Goal: Information Seeking & Learning: Learn about a topic

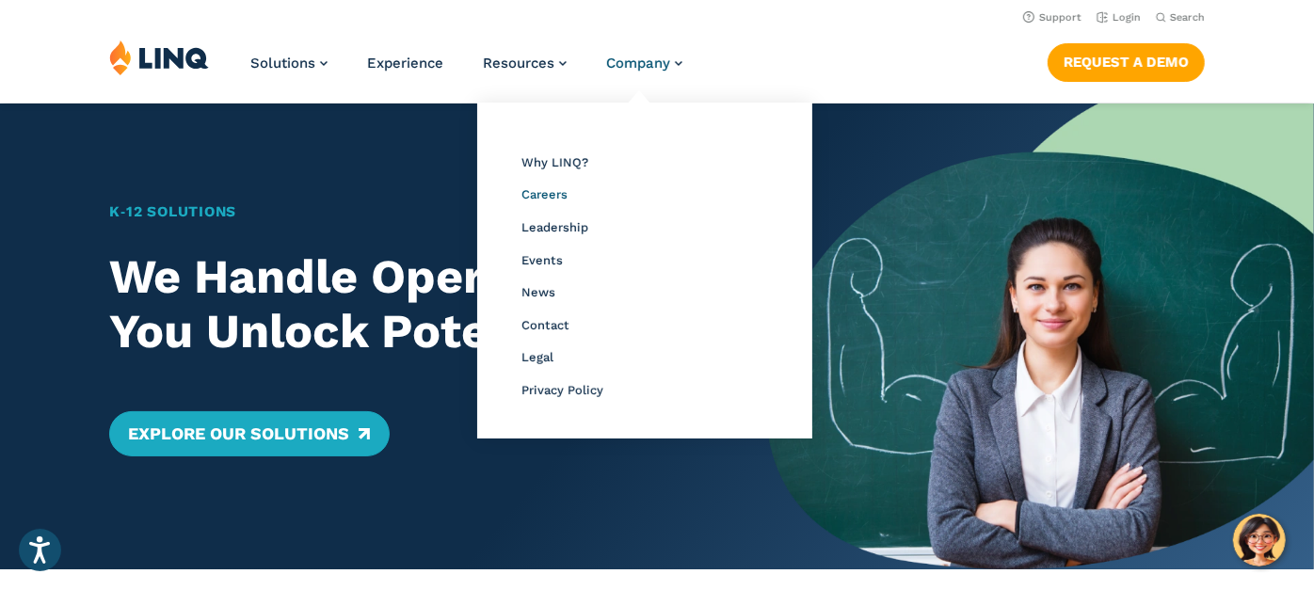
click at [564, 190] on span "Careers" at bounding box center [544, 194] width 46 height 14
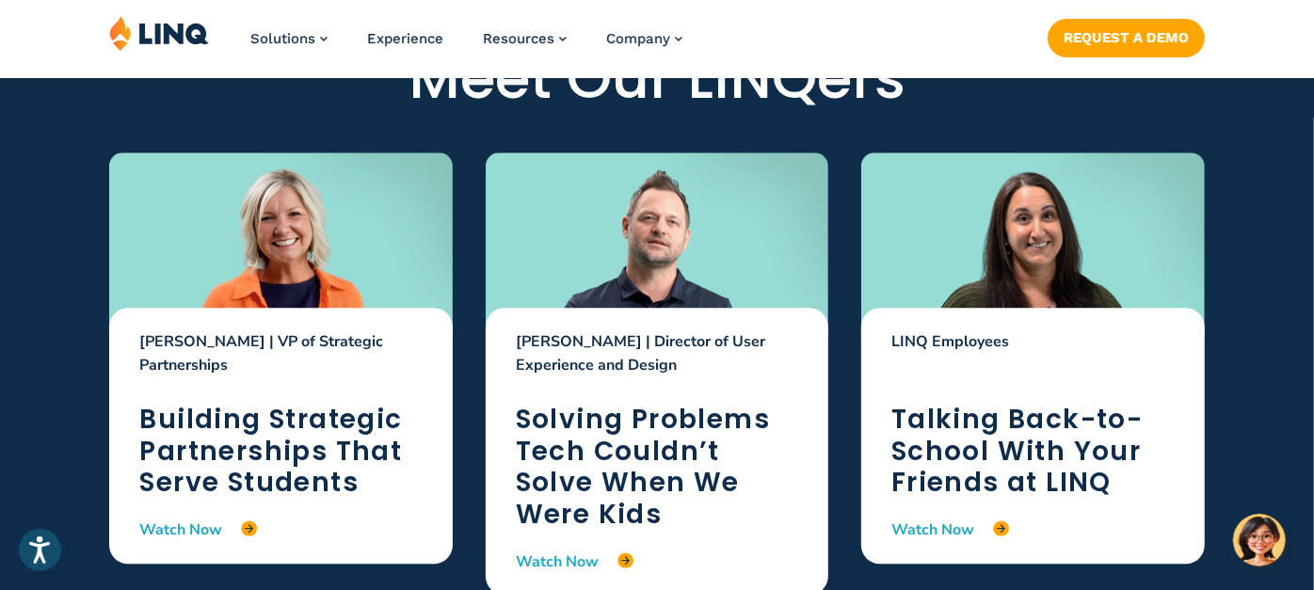
scroll to position [2797, 0]
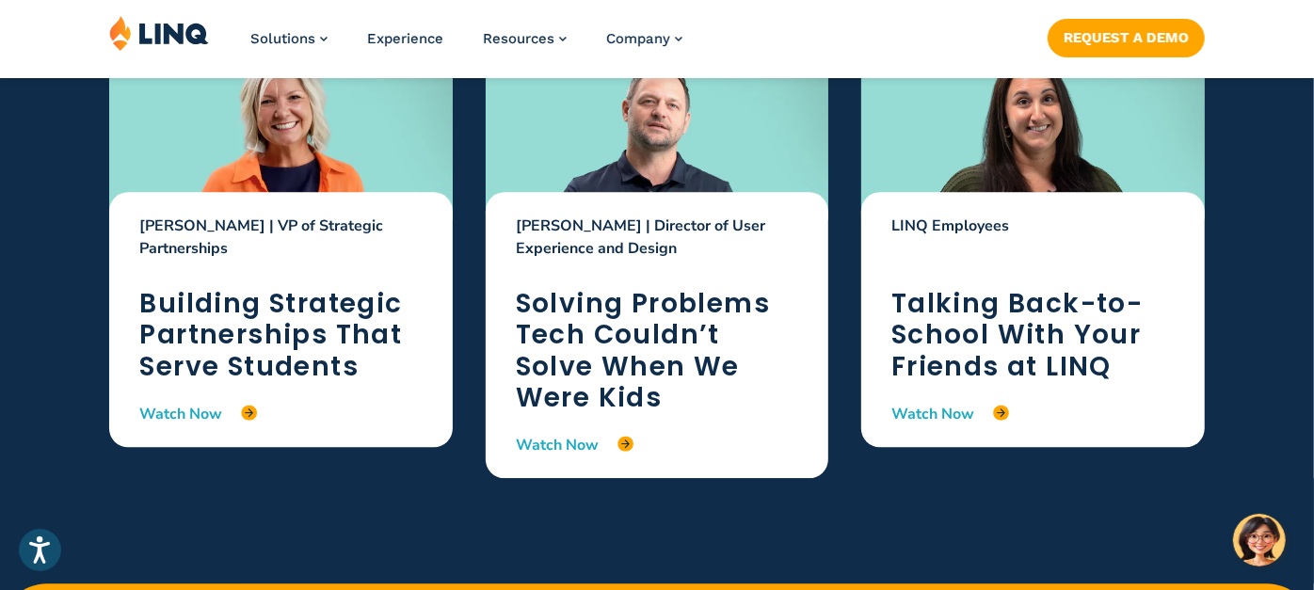
scroll to position [2885, 0]
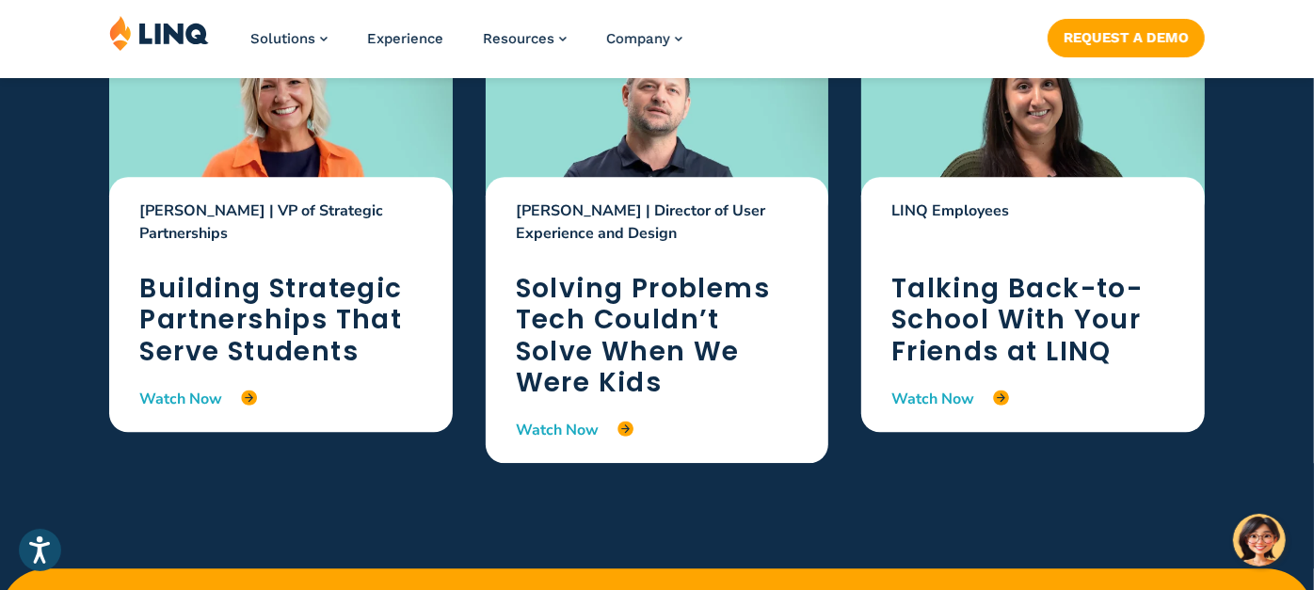
click at [933, 322] on h2 "Talking Back-to-School With Your Friends at LINQ" at bounding box center [1032, 320] width 282 height 95
click at [937, 400] on link "Watch Now" at bounding box center [950, 398] width 118 height 21
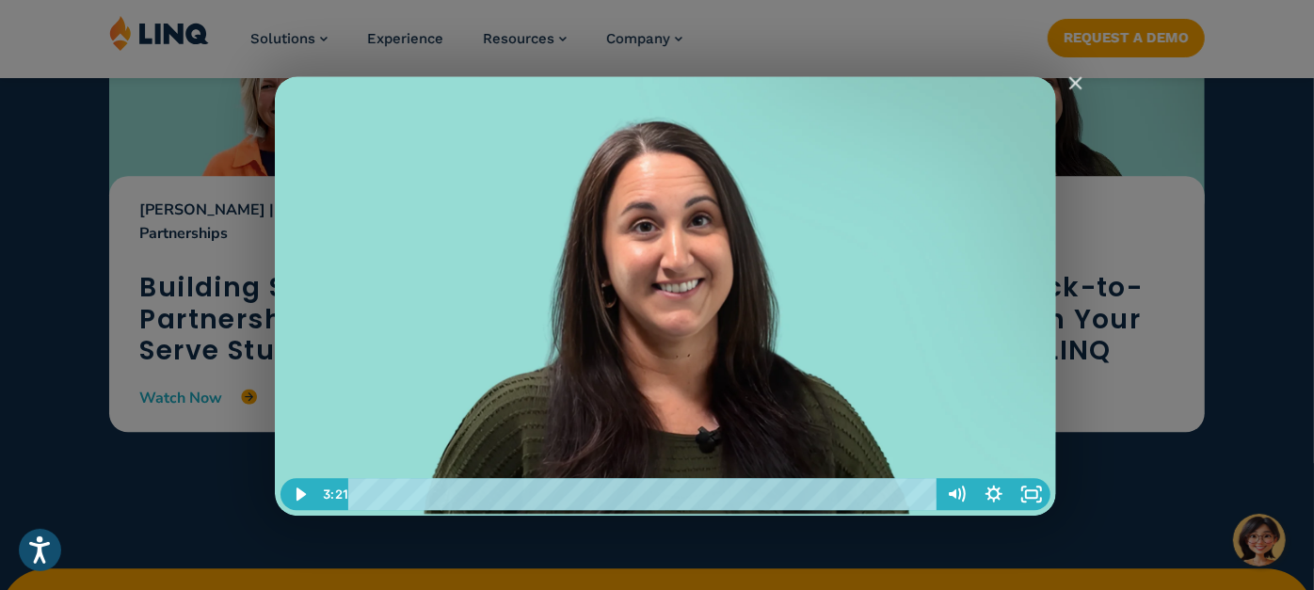
click at [688, 282] on img "LINQers in the Limelight: Back-to-School Final" at bounding box center [665, 296] width 781 height 440
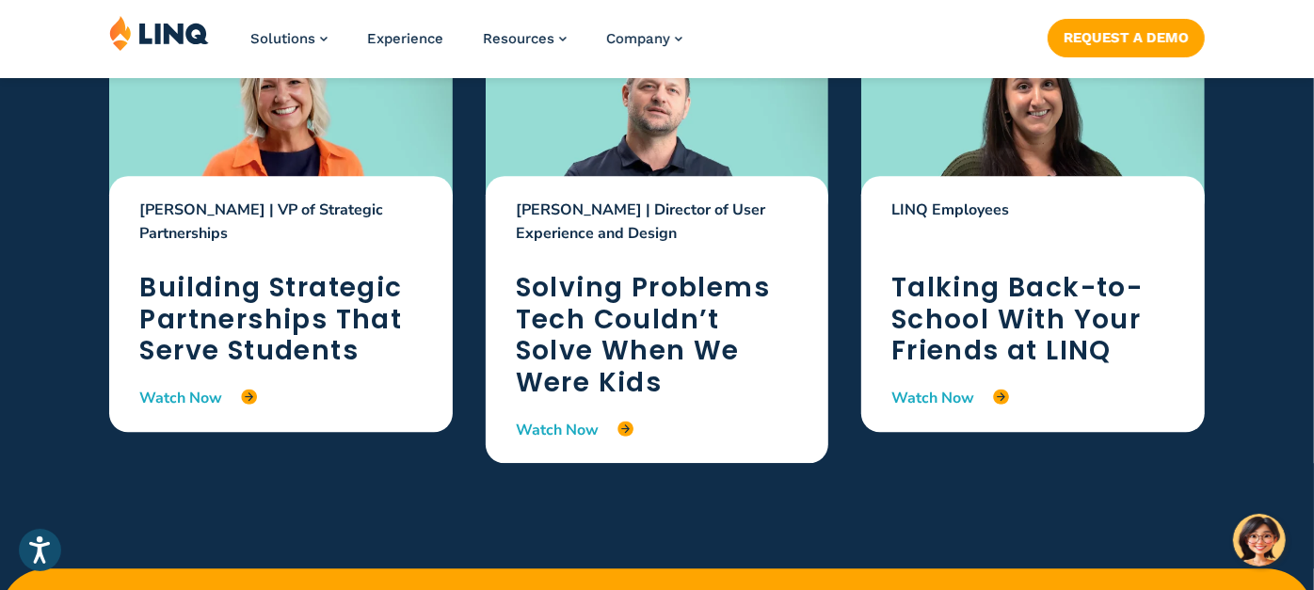
click at [911, 209] on p "LINQ Employees" at bounding box center [1032, 222] width 282 height 47
drag, startPoint x: 911, startPoint y: 209, endPoint x: 950, endPoint y: 211, distance: 38.6
click at [950, 211] on p "LINQ Employees" at bounding box center [1032, 222] width 282 height 47
click at [991, 281] on h2 "Talking Back-to-School With Your Friends at LINQ" at bounding box center [1032, 319] width 282 height 95
drag, startPoint x: 973, startPoint y: 313, endPoint x: 985, endPoint y: 226, distance: 88.4
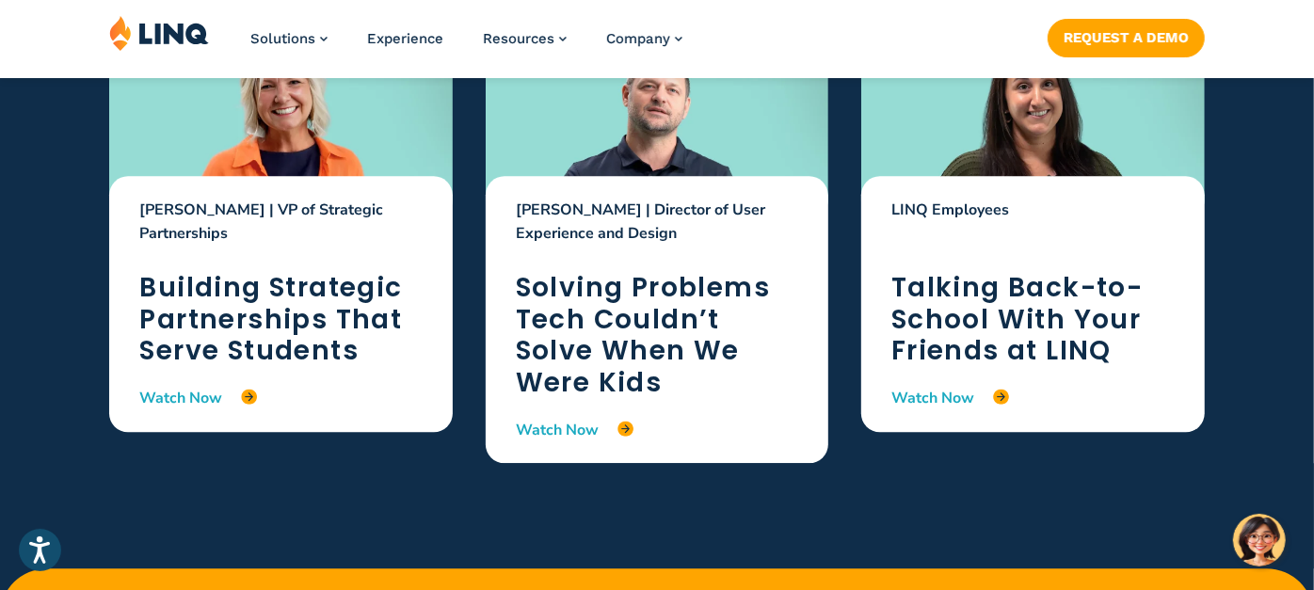
click at [985, 226] on p "LINQ Employees" at bounding box center [1032, 222] width 282 height 47
click at [892, 216] on p "LINQ Employees" at bounding box center [1032, 222] width 282 height 47
drag, startPoint x: 892, startPoint y: 216, endPoint x: 885, endPoint y: 205, distance: 12.8
click at [885, 205] on div "LINQ Employees Talking Back-to-School With Your Friends at LINQ Watch Now" at bounding box center [1032, 303] width 343 height 255
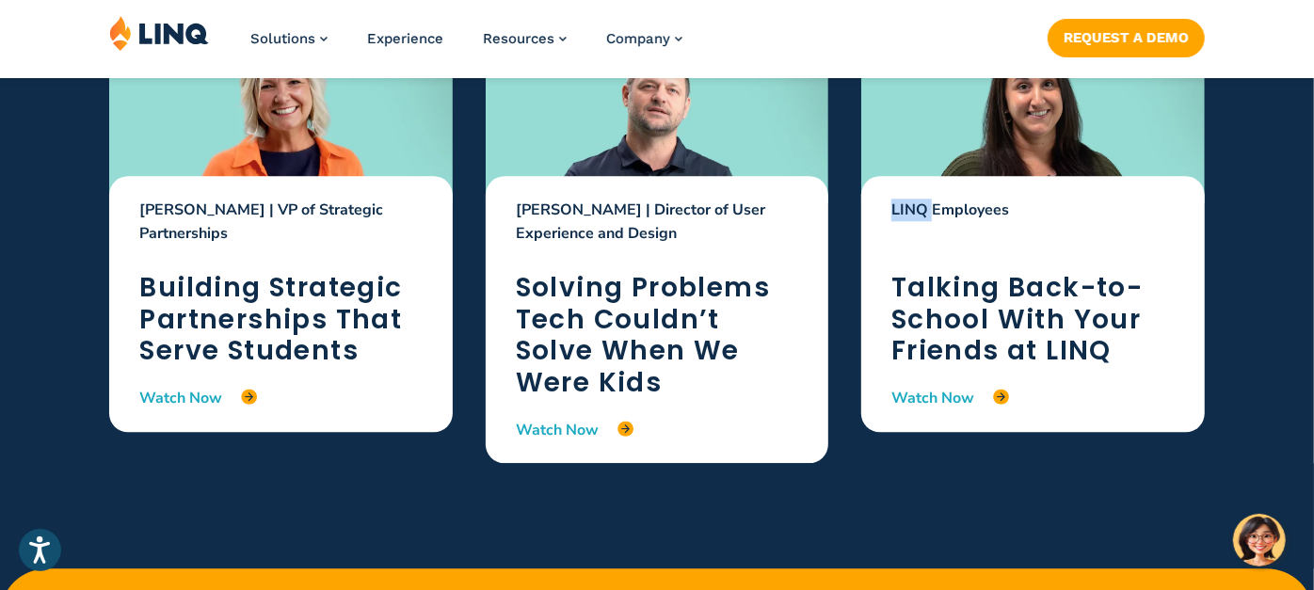
click at [885, 205] on div "LINQ Employees Talking Back-to-School With Your Friends at LINQ Watch Now" at bounding box center [1032, 303] width 343 height 255
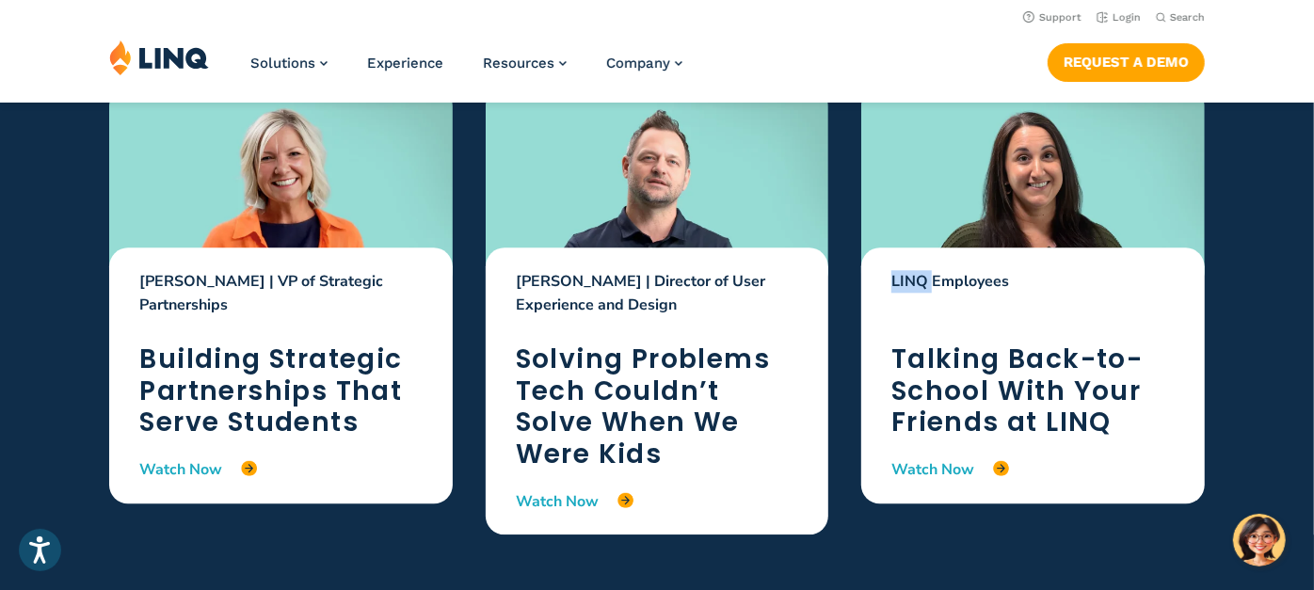
scroll to position [2812, 0]
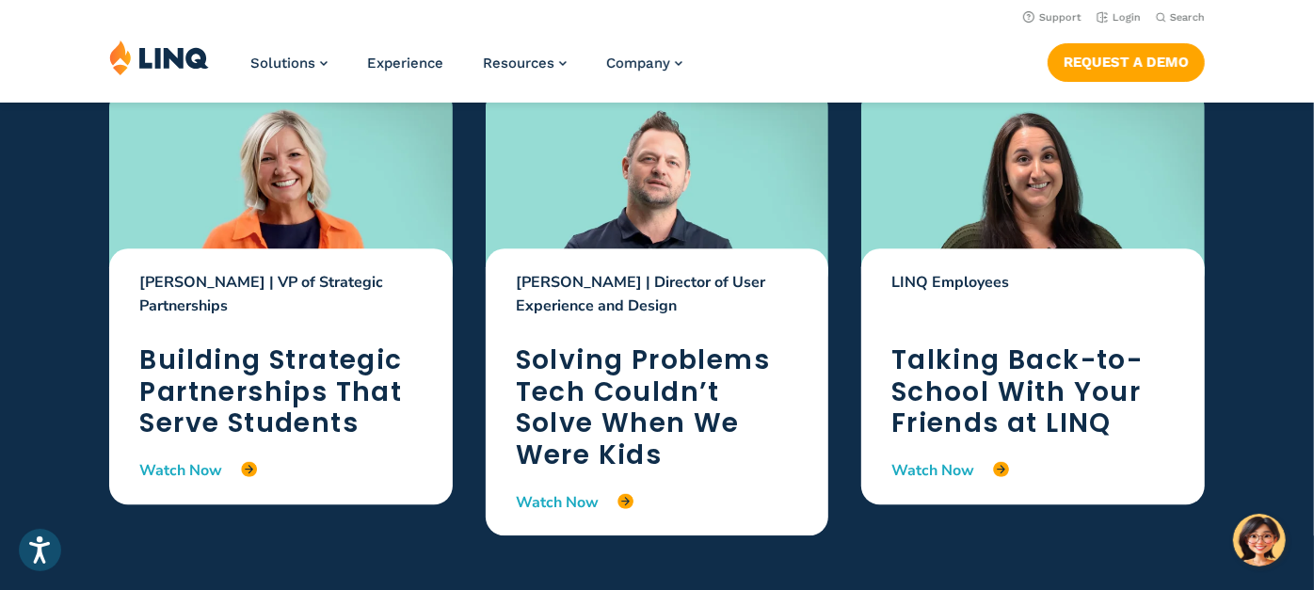
click at [885, 205] on div at bounding box center [1033, 189] width 344 height 193
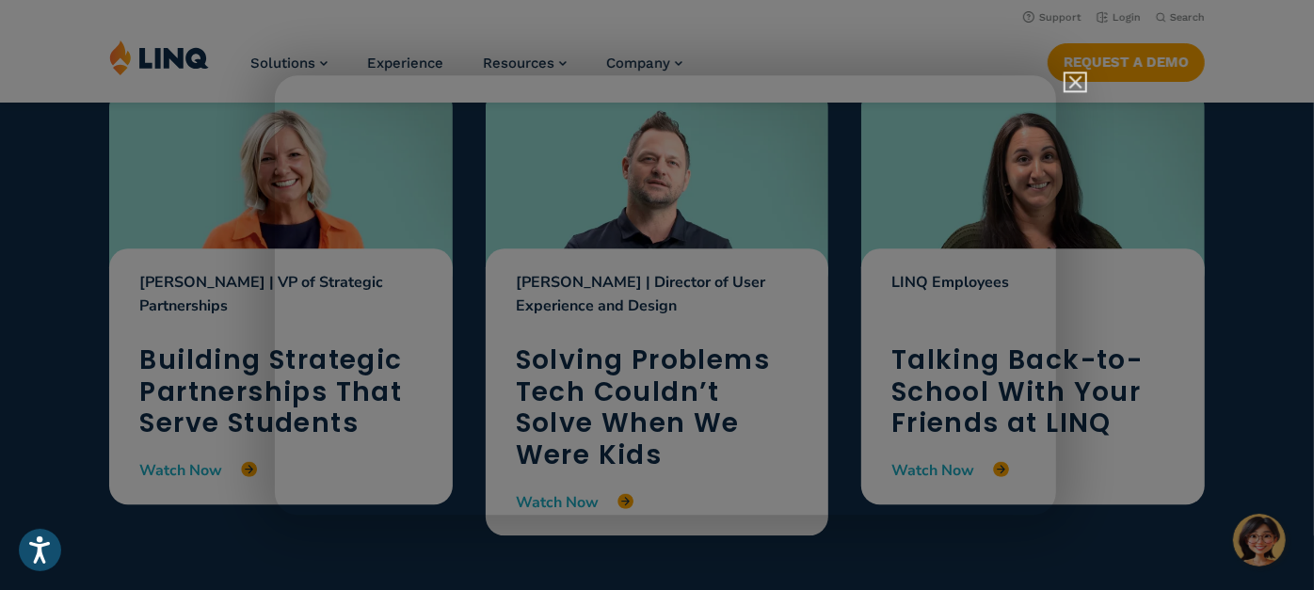
click at [1070, 83] on img "Close" at bounding box center [1067, 90] width 32 height 32
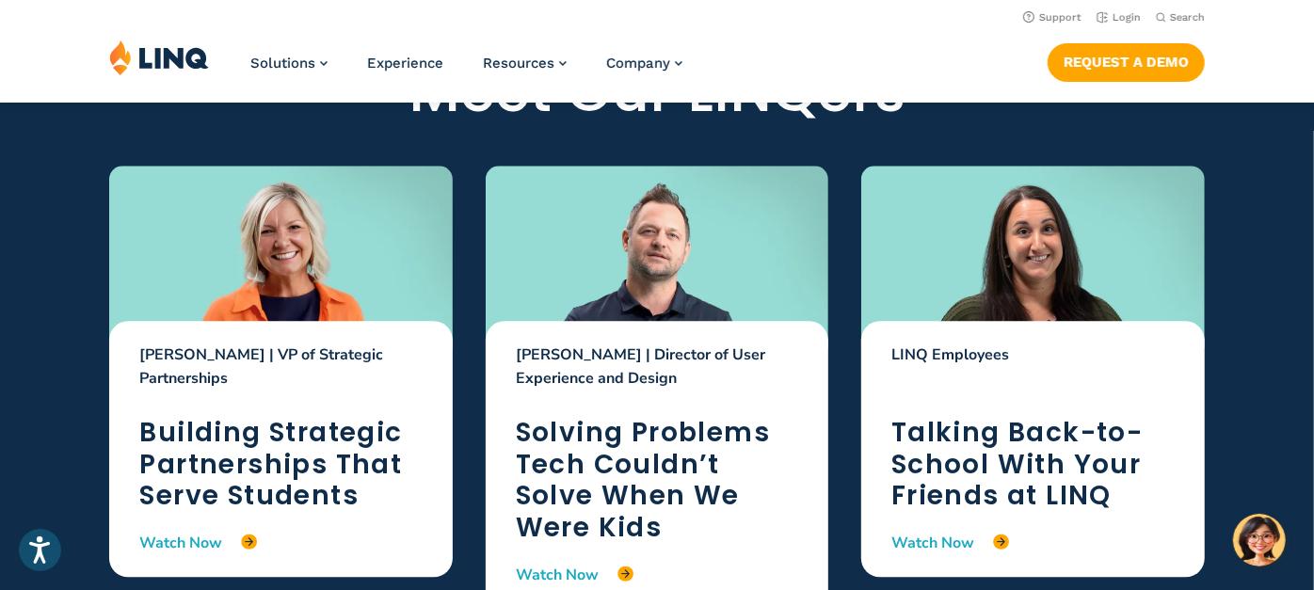
scroll to position [2737, 0]
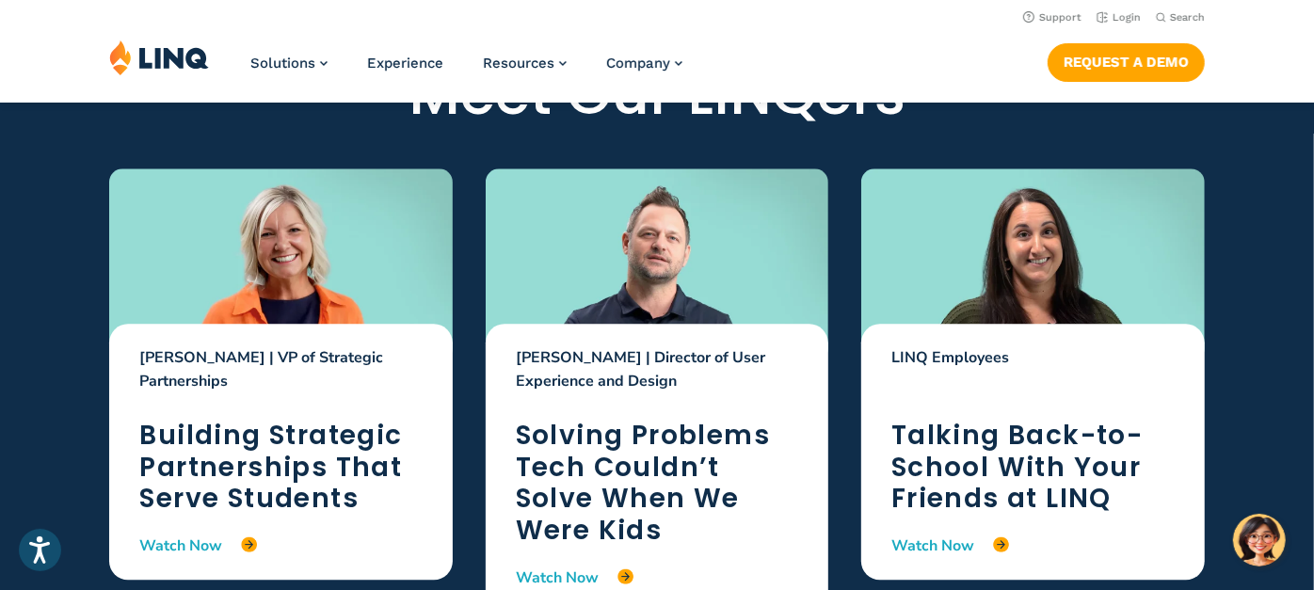
click at [977, 185] on div at bounding box center [1033, 264] width 344 height 193
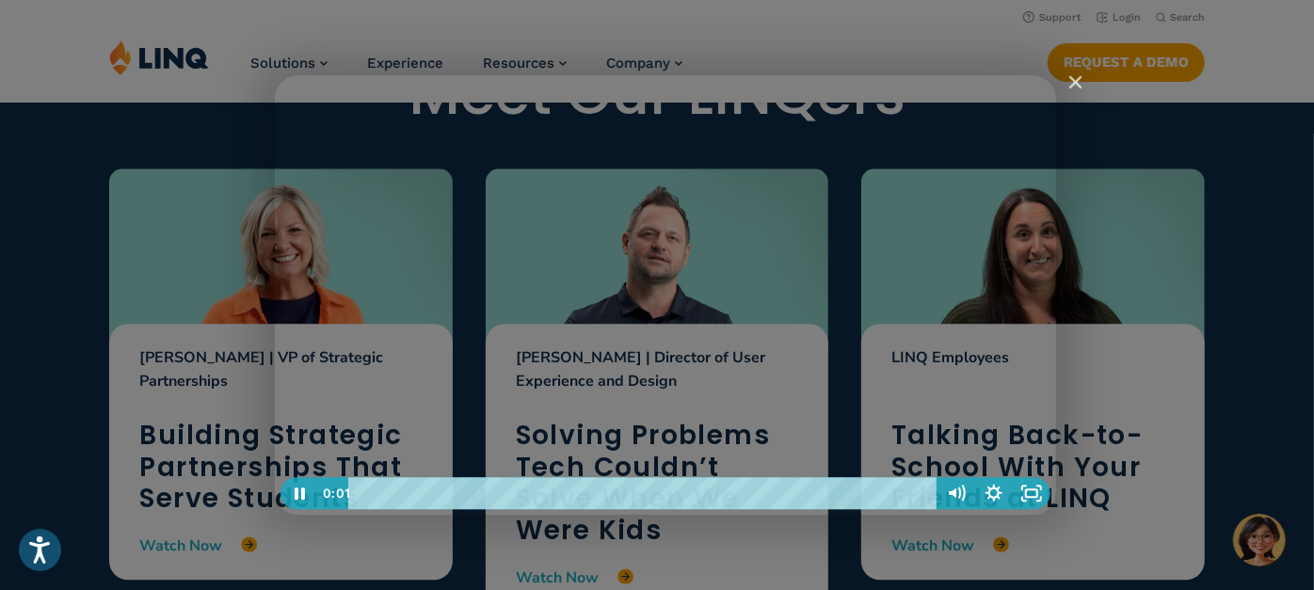
click at [905, 171] on div "LINQers in the Limelight: Back-to-School Final" at bounding box center [665, 295] width 781 height 440
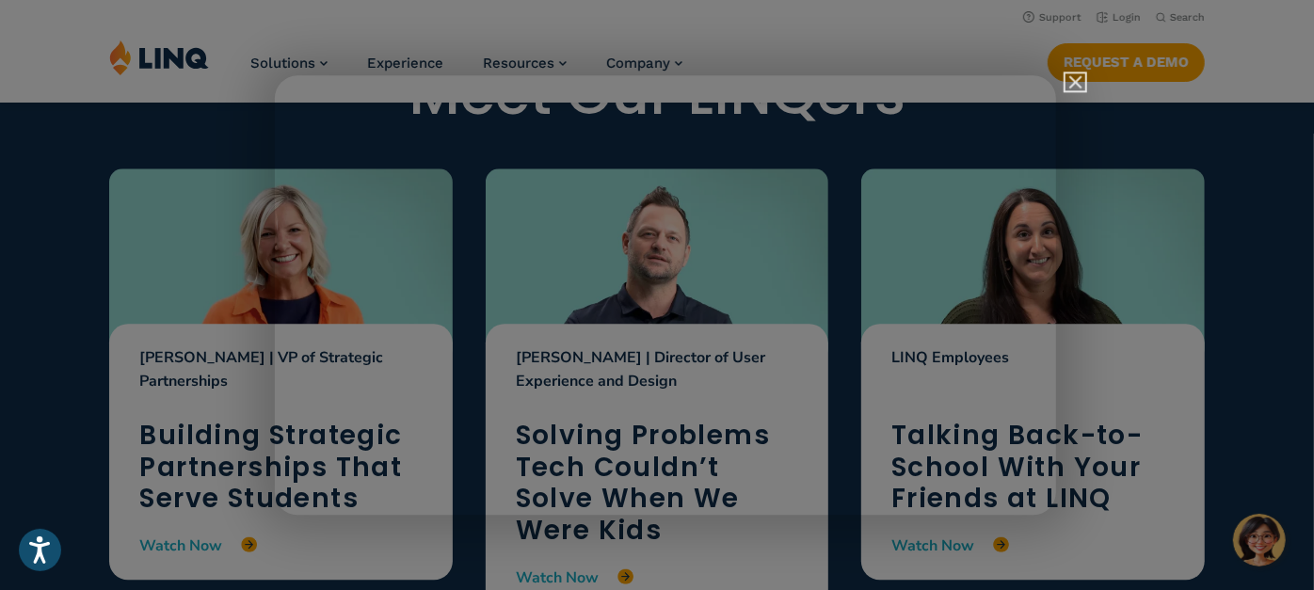
click at [1076, 80] on img "Close" at bounding box center [1067, 90] width 32 height 32
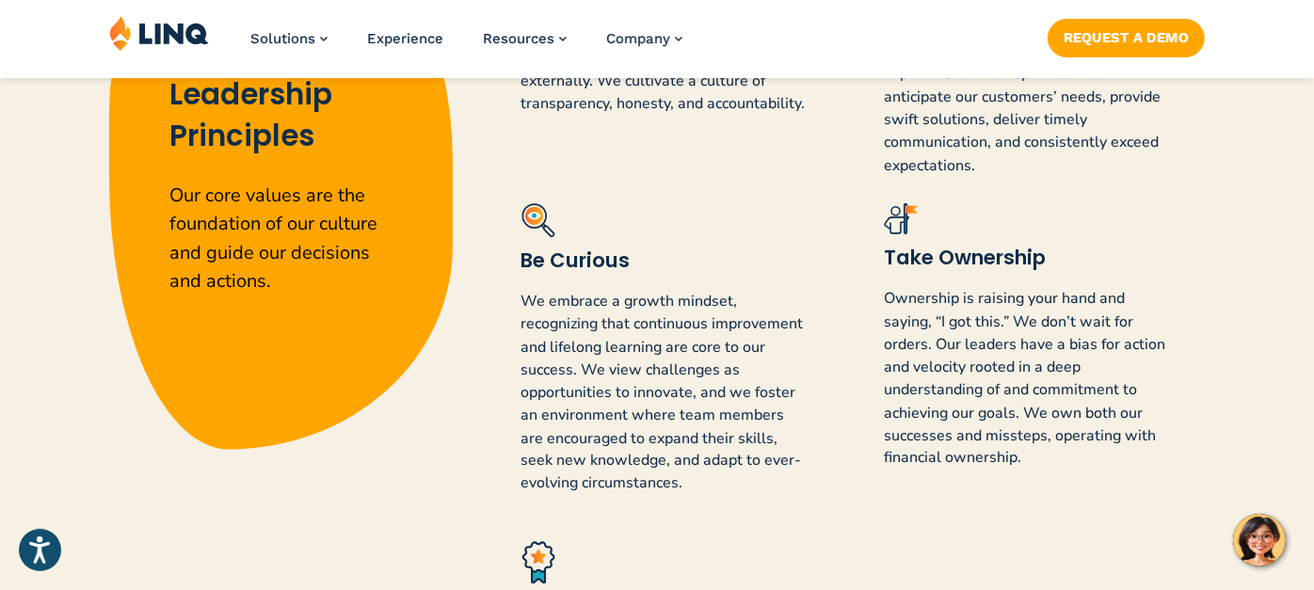
scroll to position [1767, 0]
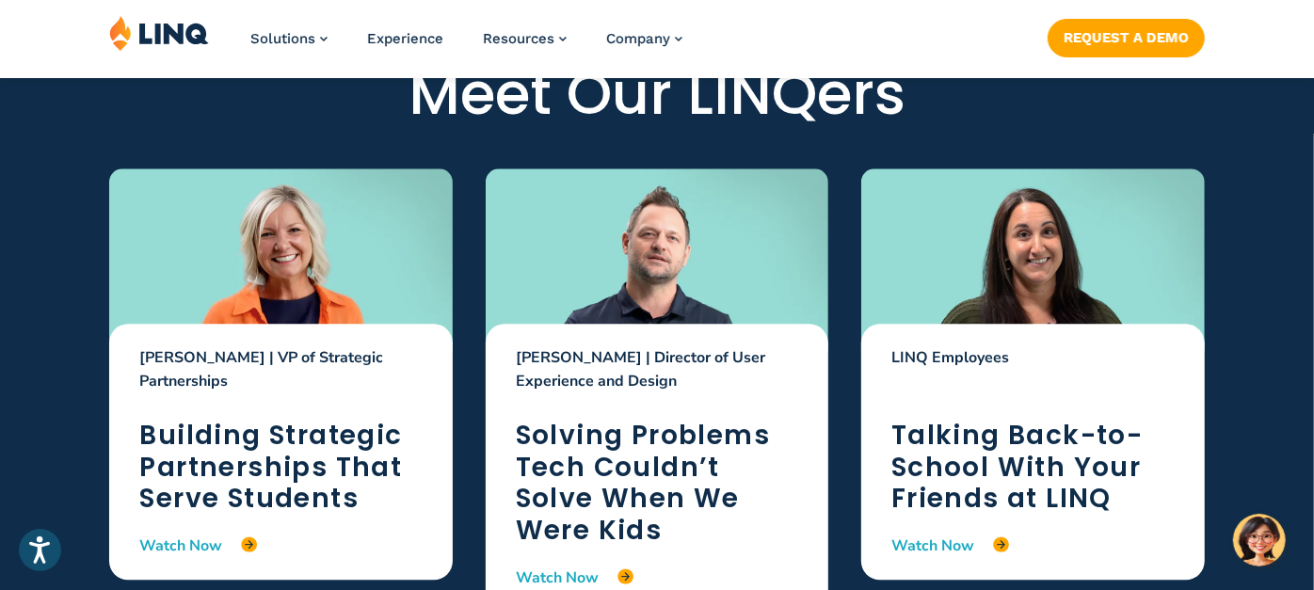
scroll to position [2740, 0]
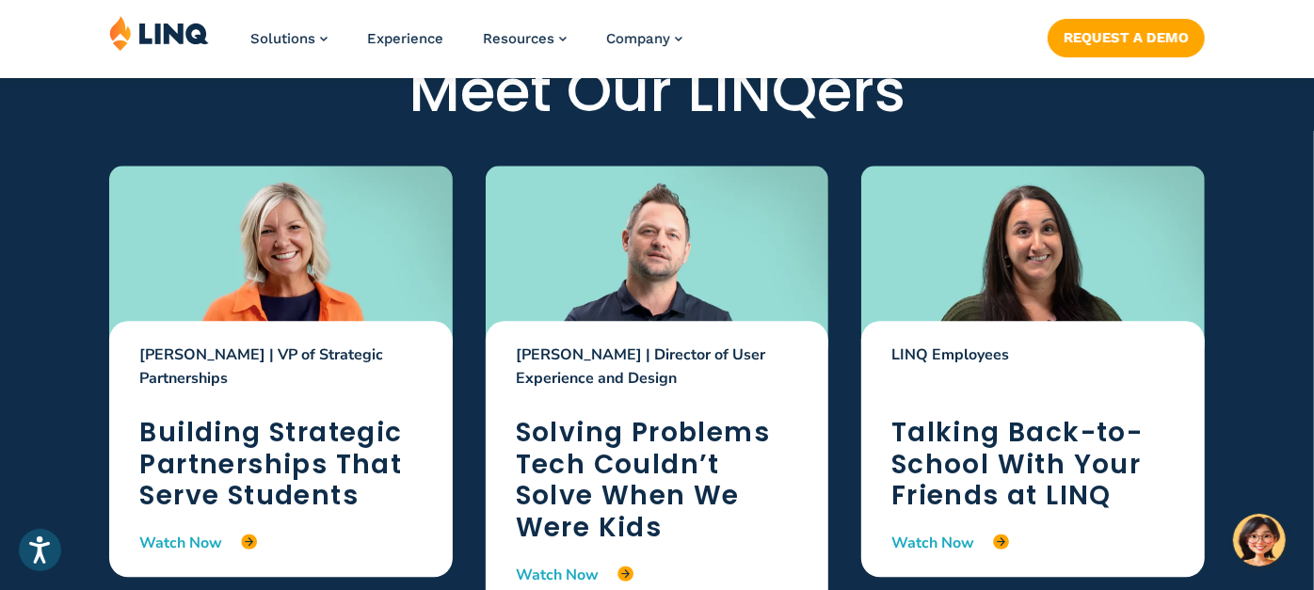
click at [892, 378] on p "LINQ Employees" at bounding box center [1032, 367] width 282 height 47
click at [937, 545] on link "Watch Now" at bounding box center [950, 543] width 118 height 21
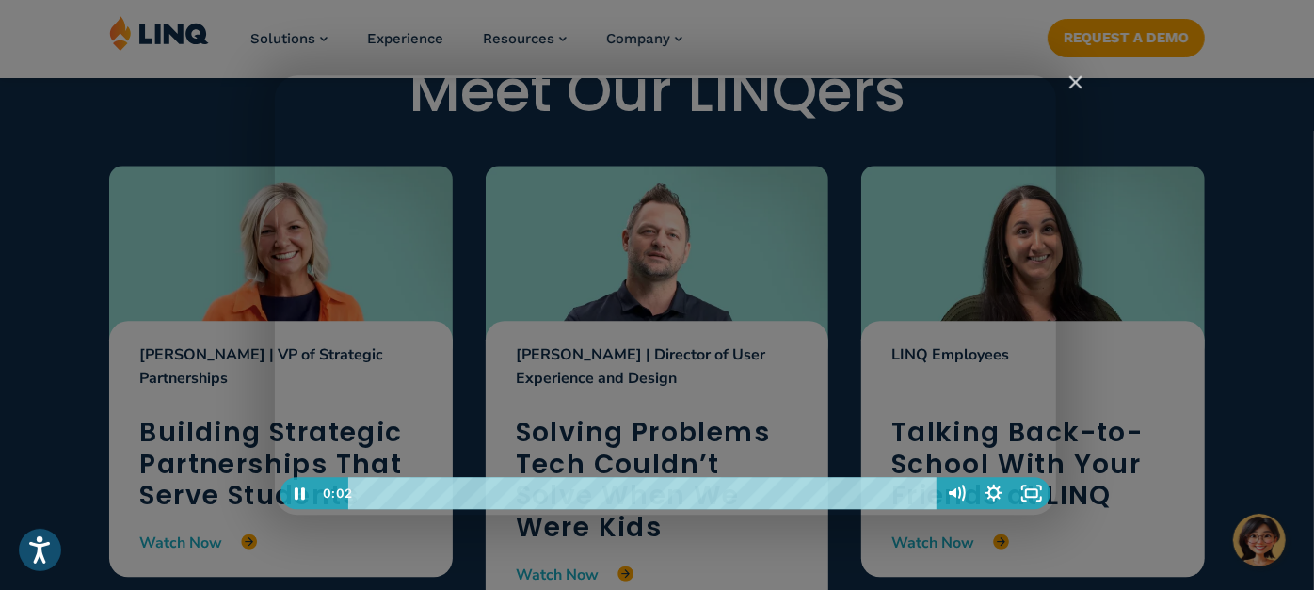
click at [772, 376] on div "LINQers in the Limelight: Back-to-School Final" at bounding box center [665, 295] width 781 height 440
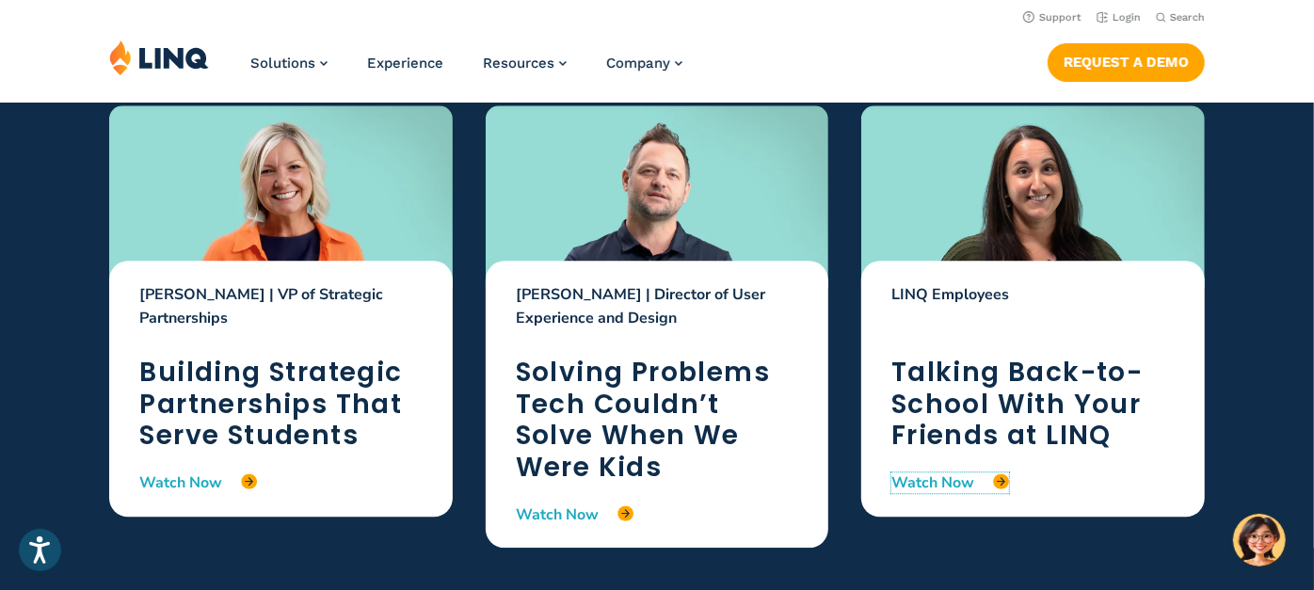
scroll to position [2766, 0]
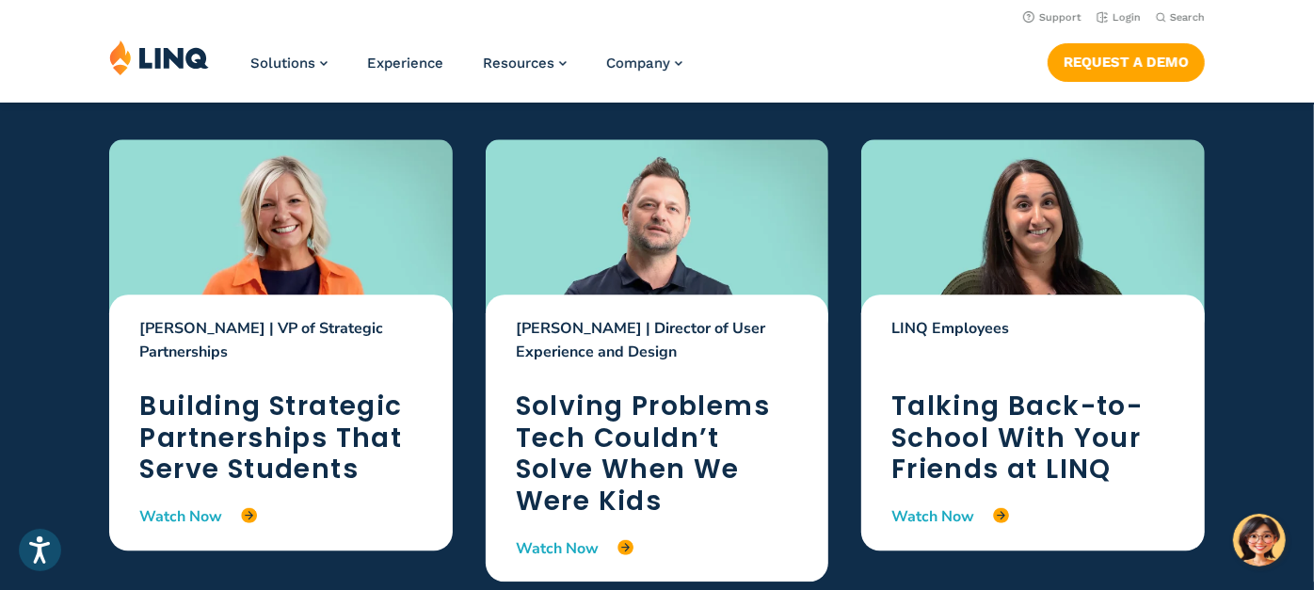
click at [965, 333] on p "LINQ Employees" at bounding box center [1032, 340] width 282 height 47
click at [1012, 392] on h2 "Talking Back-to-School With Your Friends at LINQ" at bounding box center [1032, 438] width 282 height 95
click at [1001, 310] on div "LINQ Employees Talking Back-to-School With Your Friends at LINQ Watch Now" at bounding box center [1032, 422] width 343 height 255
click at [928, 308] on div "LINQ Employees Talking Back-to-School With Your Friends at LINQ Watch Now" at bounding box center [1032, 422] width 343 height 255
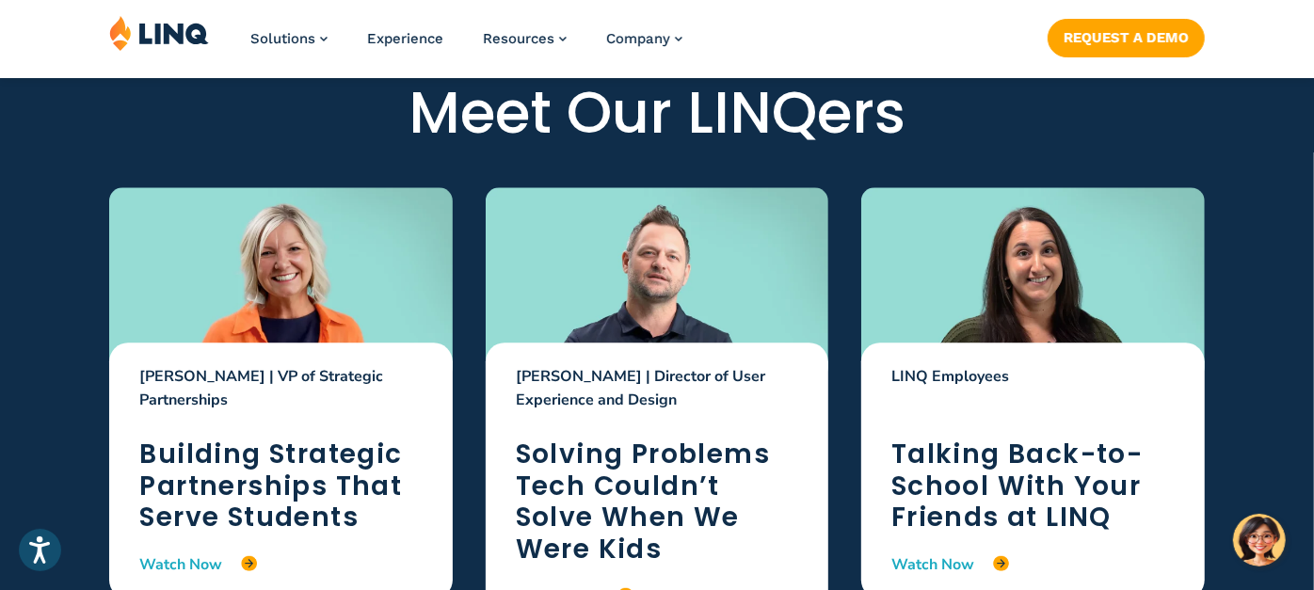
scroll to position [2831, 0]
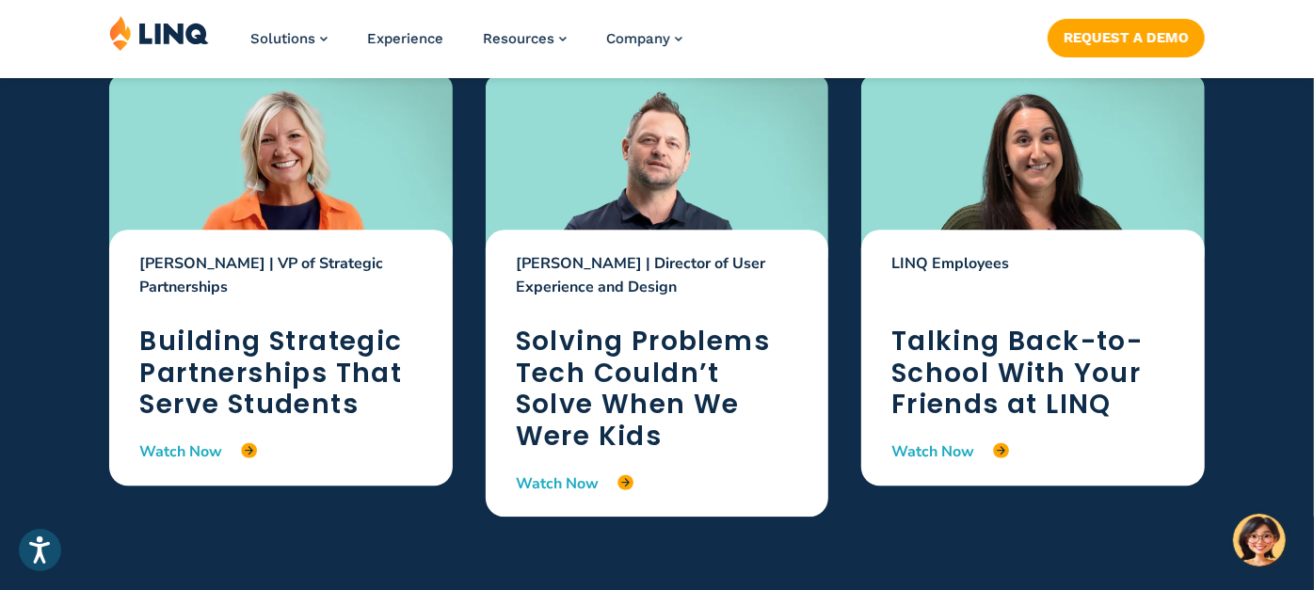
click at [981, 401] on h2 "Talking Back-to-School With Your Friends at LINQ" at bounding box center [1032, 373] width 282 height 95
click at [900, 277] on p "LINQ Employees" at bounding box center [1032, 275] width 282 height 47
drag, startPoint x: 900, startPoint y: 277, endPoint x: 912, endPoint y: 317, distance: 42.3
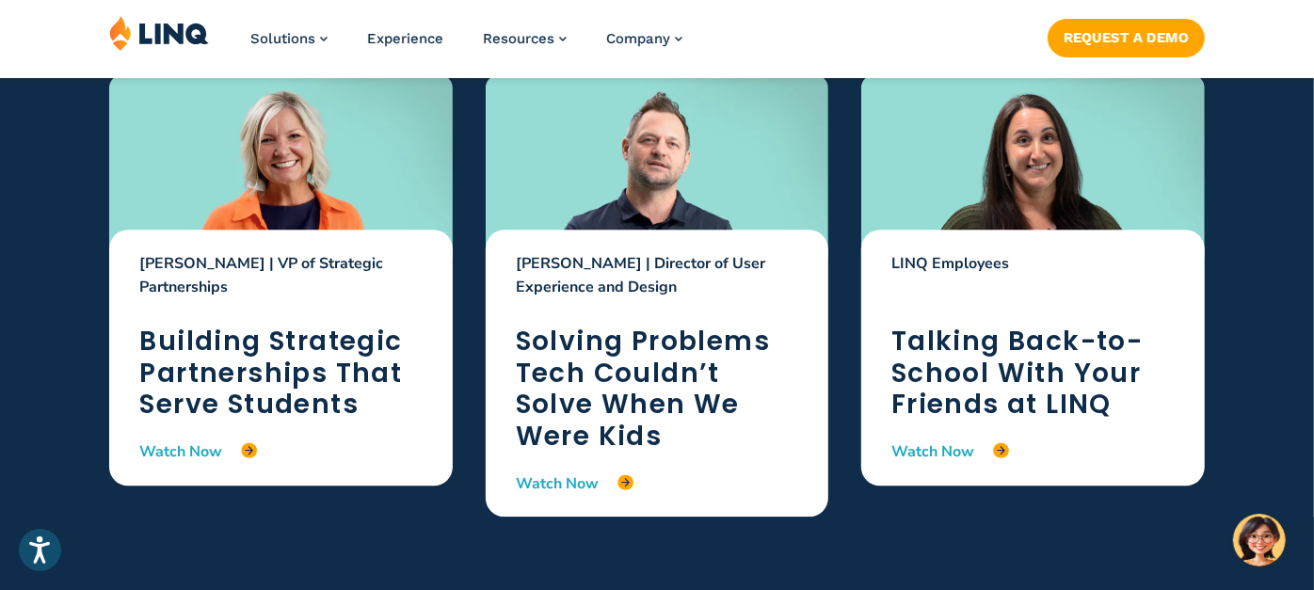
click at [912, 317] on div "LINQ Employees Talking Back-to-School With Your Friends at LINQ Watch Now" at bounding box center [1032, 357] width 343 height 255
